Goal: Find specific page/section: Find specific page/section

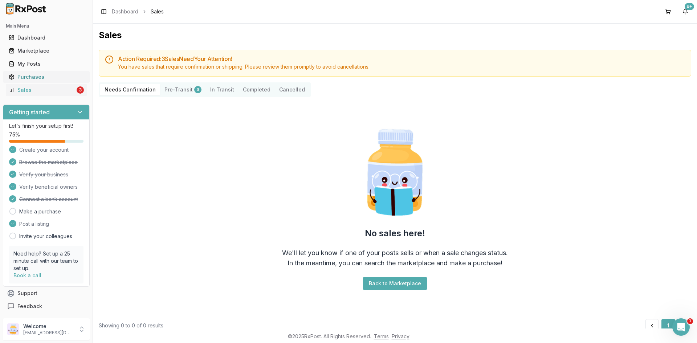
click at [53, 76] on div "Purchases" at bounding box center [46, 76] width 75 height 7
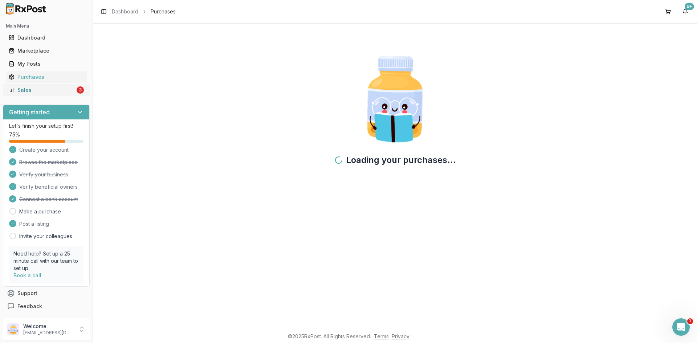
click at [48, 87] on div "Sales" at bounding box center [42, 89] width 66 height 7
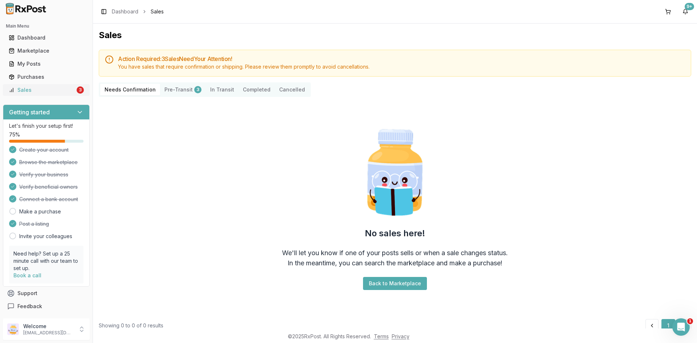
click at [60, 85] on link "Sales 3" at bounding box center [46, 89] width 81 height 13
